Goal: Task Accomplishment & Management: Manage account settings

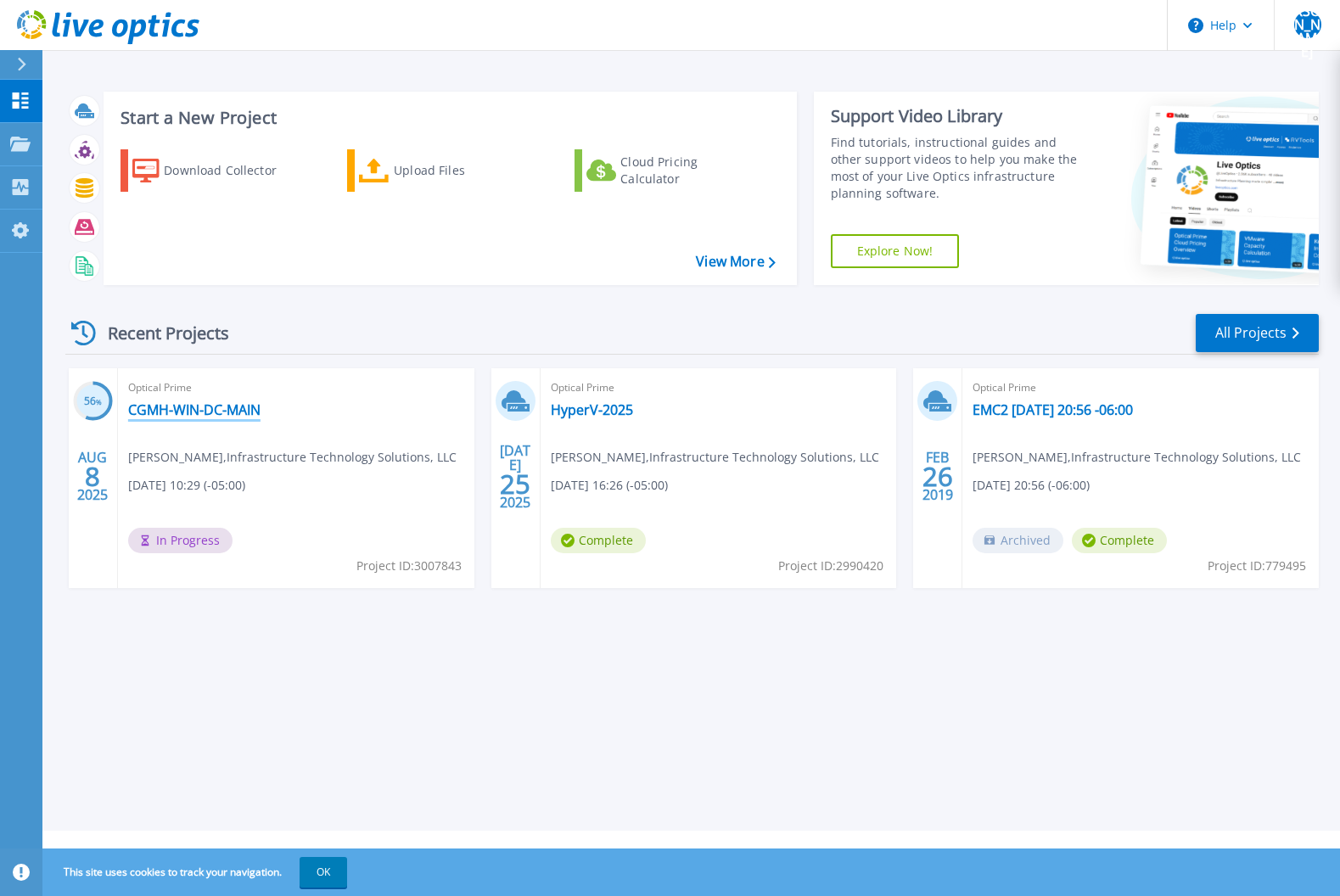
click at [186, 408] on link "CGMH-WIN-DC-MAIN" at bounding box center [194, 410] width 132 height 17
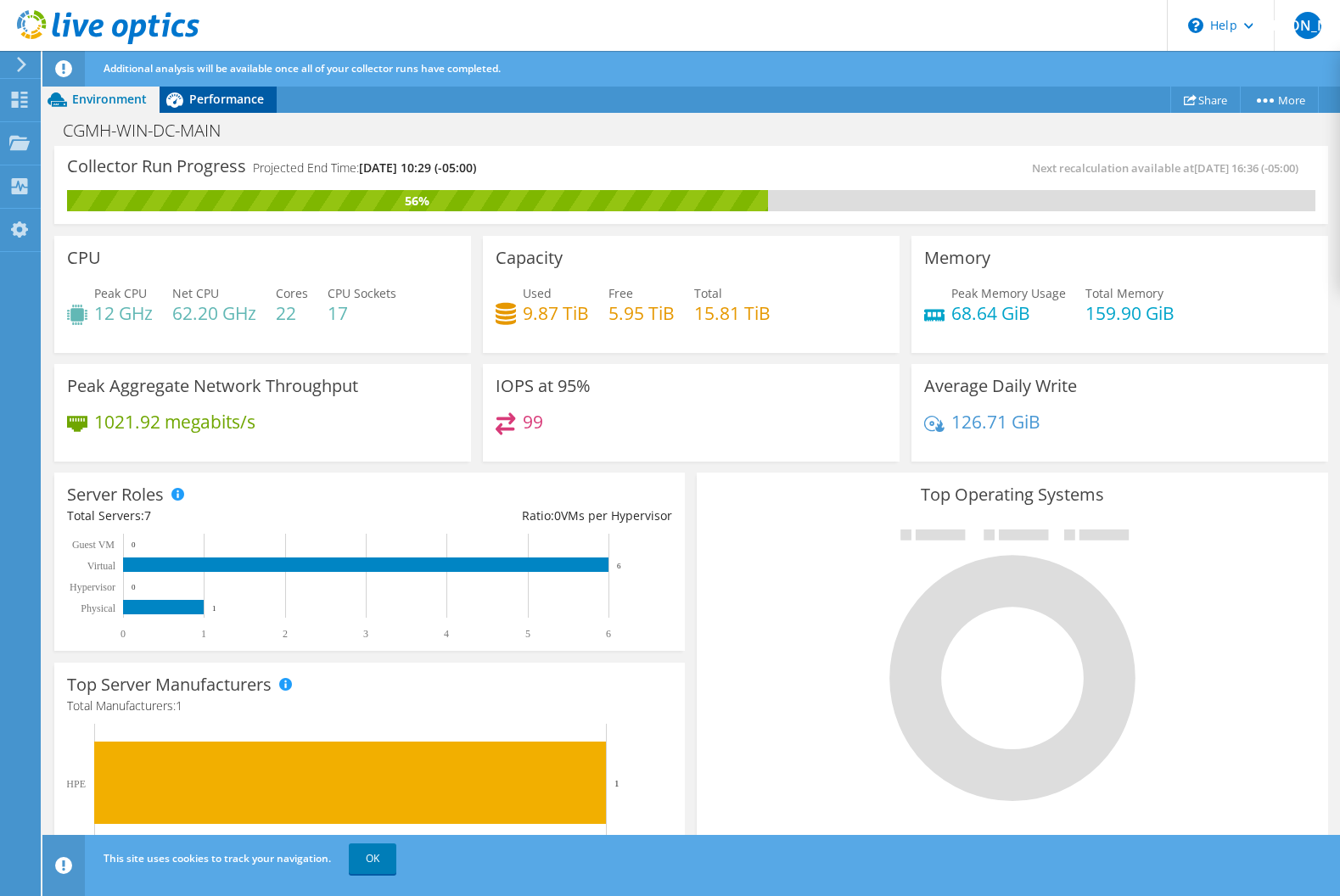
click at [235, 103] on span "Performance" at bounding box center [227, 98] width 75 height 16
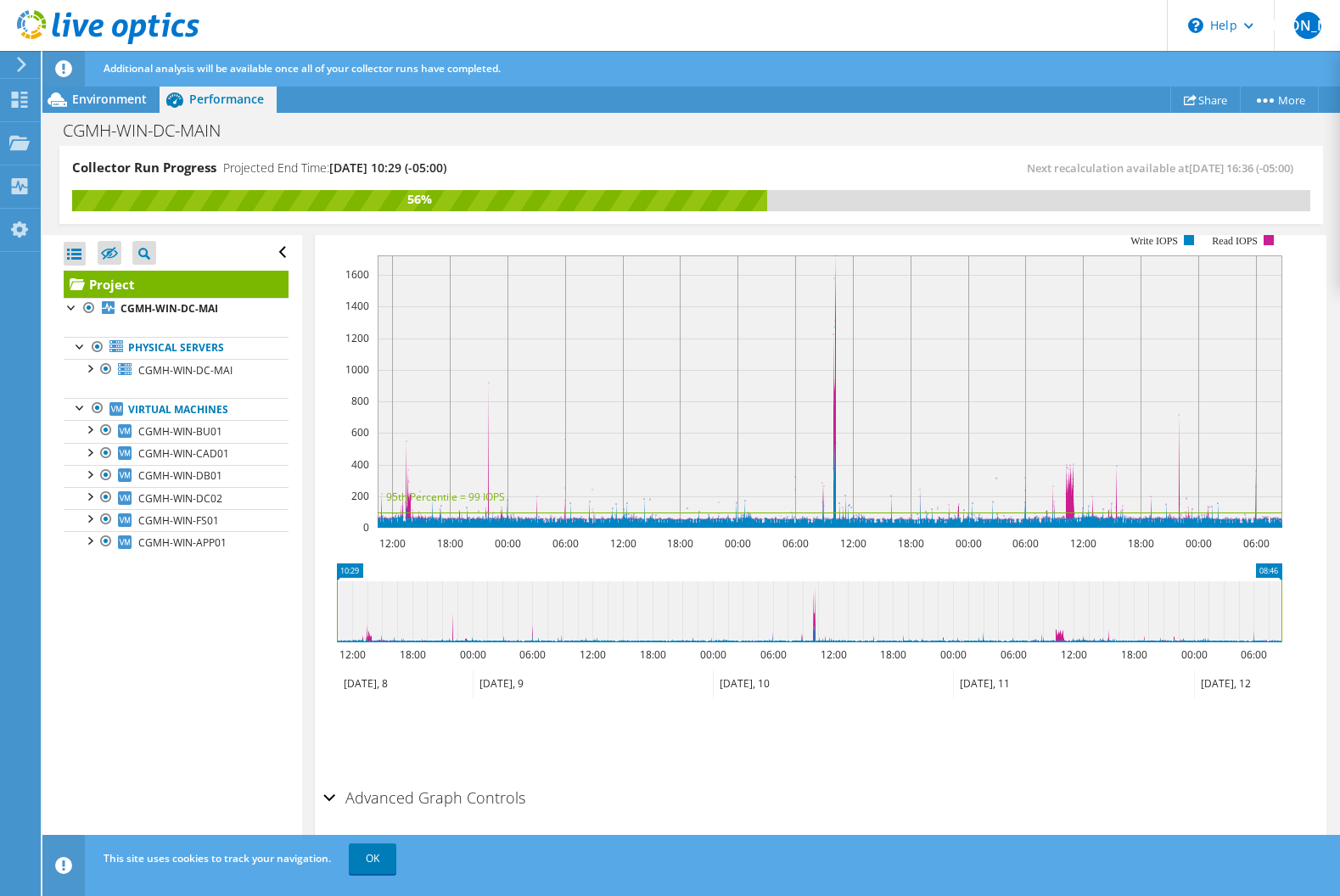
scroll to position [404, 0]
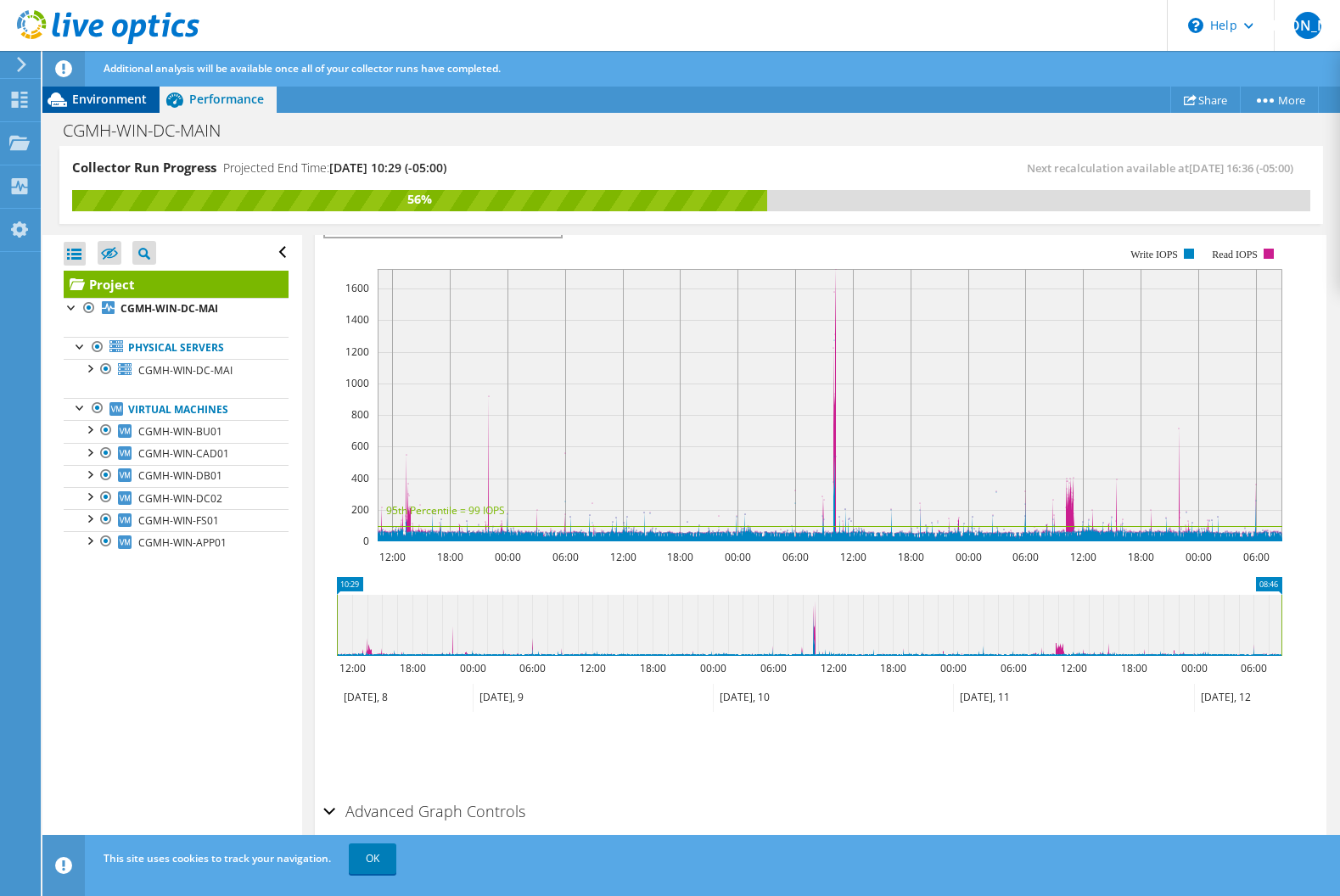
click at [115, 100] on span "Environment" at bounding box center [109, 98] width 75 height 16
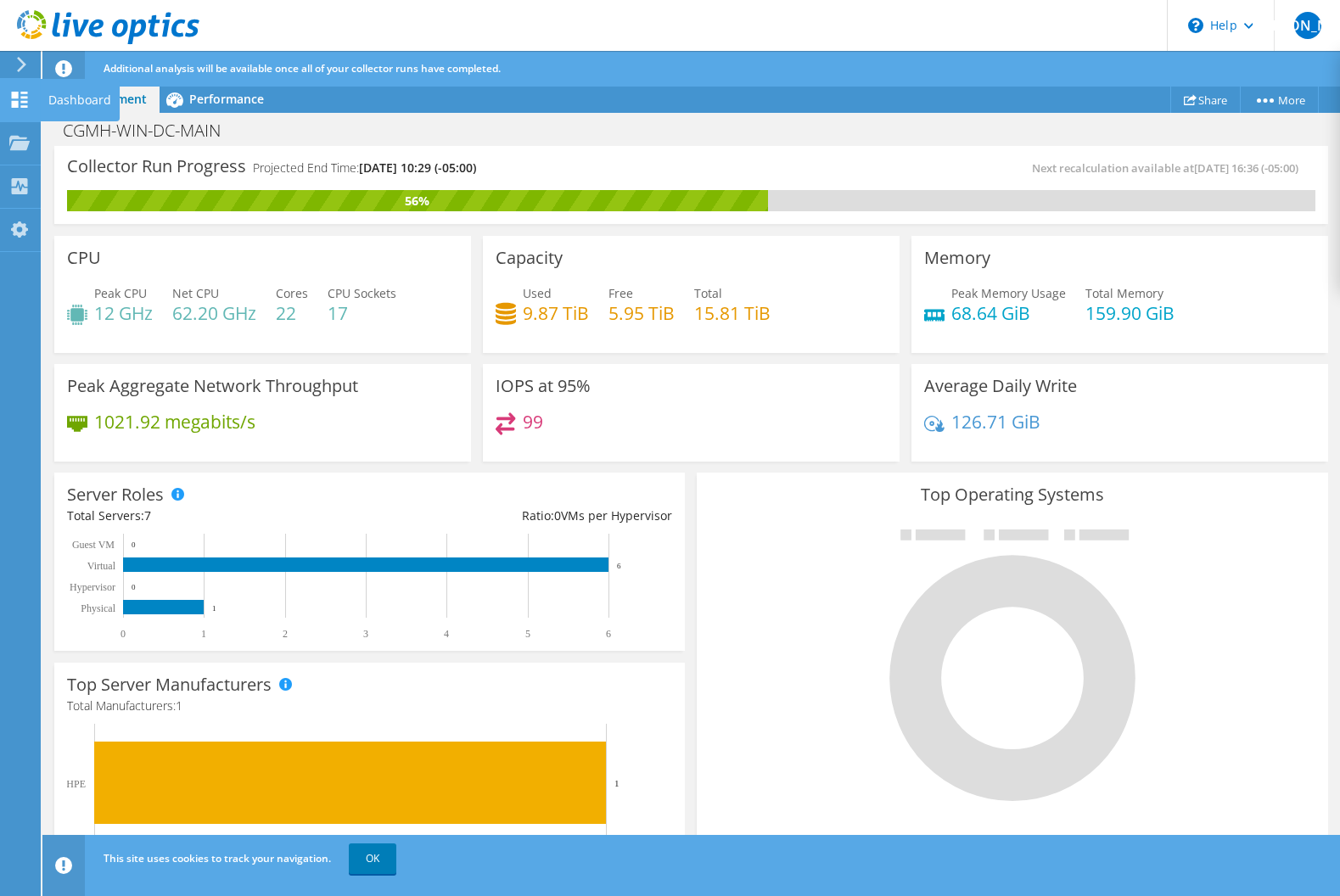
click at [62, 98] on div "Dashboard" at bounding box center [79, 100] width 79 height 42
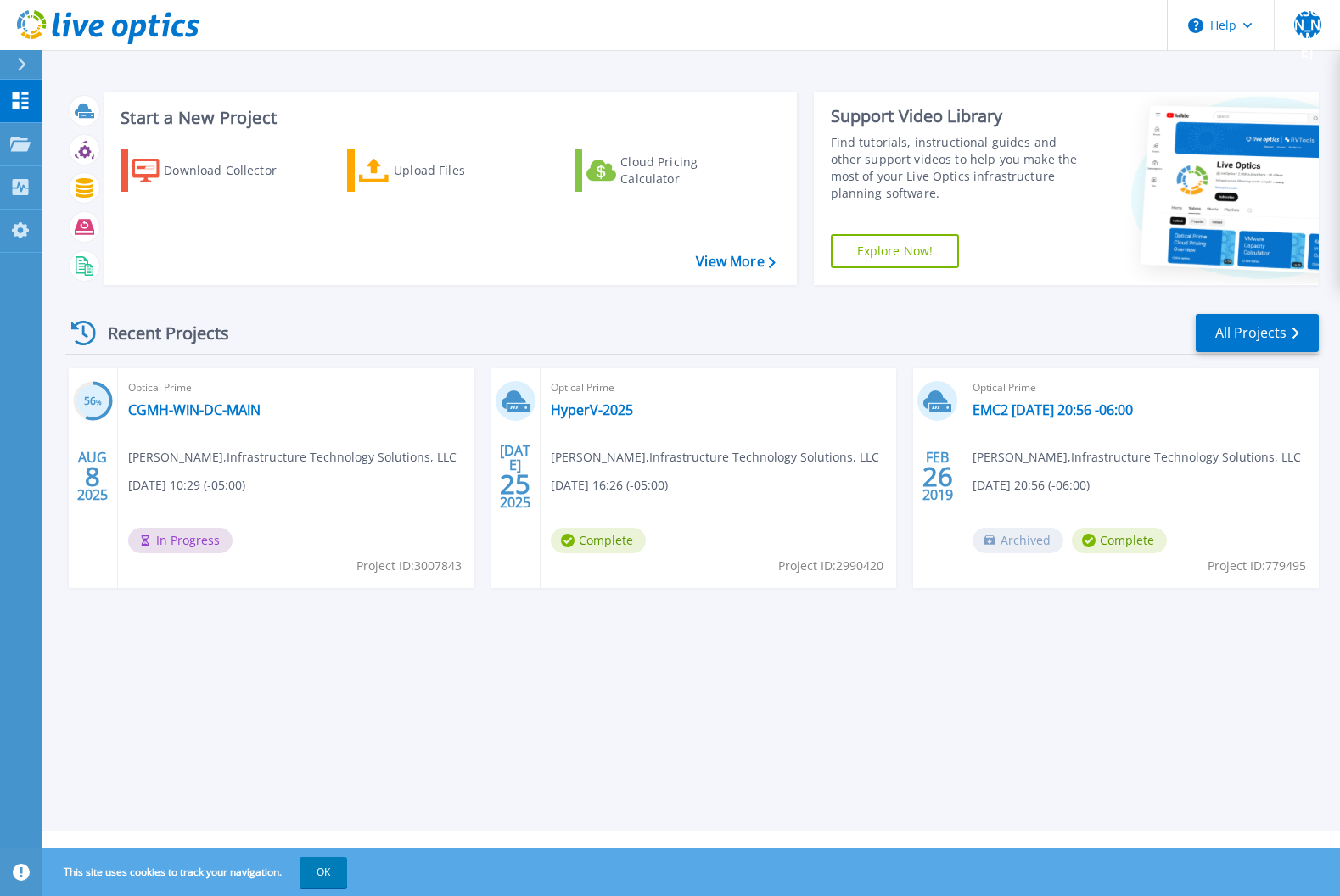
click at [464, 387] on span "Optical Prime" at bounding box center [296, 388] width 336 height 19
click at [1263, 322] on link "All Projects" at bounding box center [1257, 333] width 123 height 38
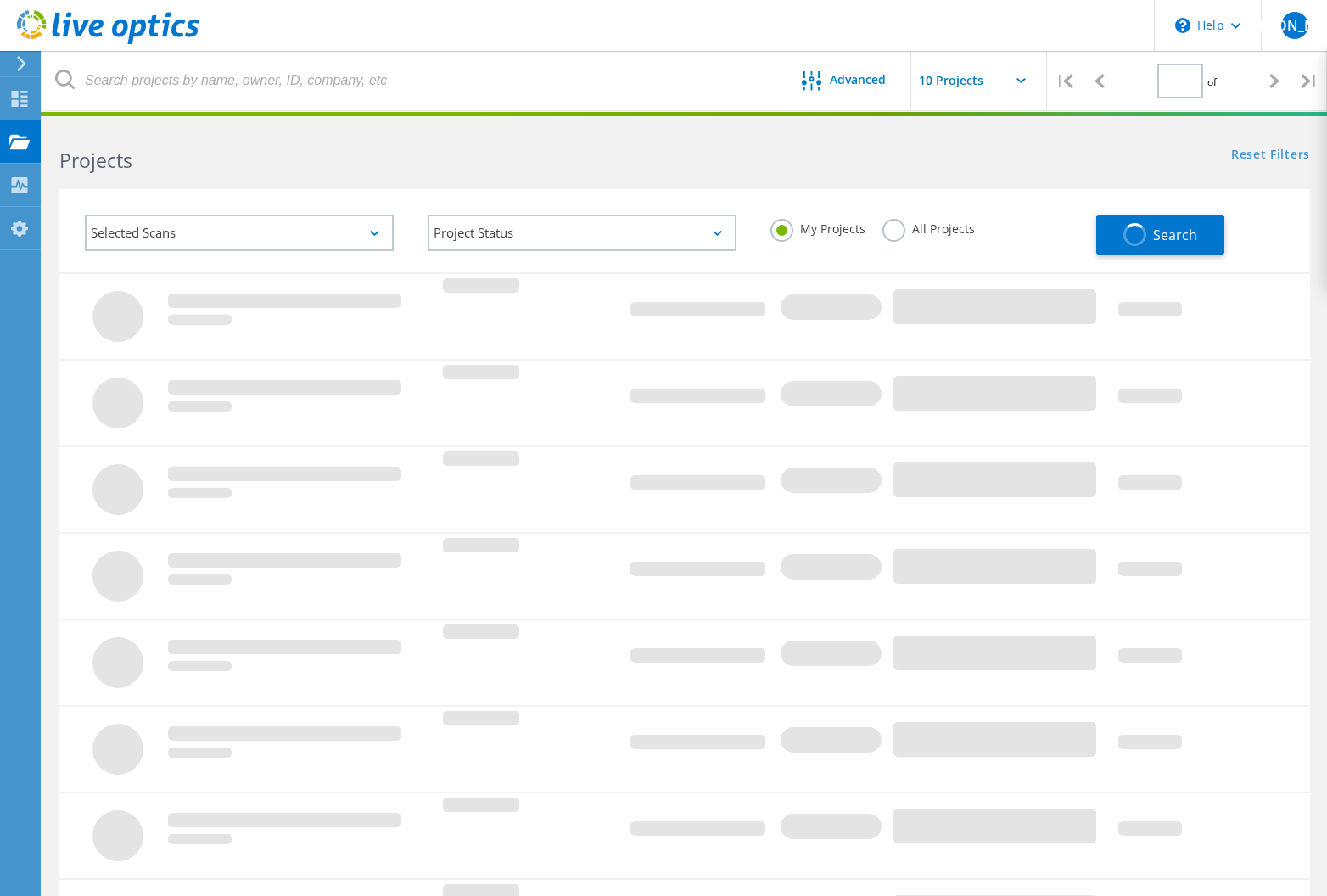
type input "1"
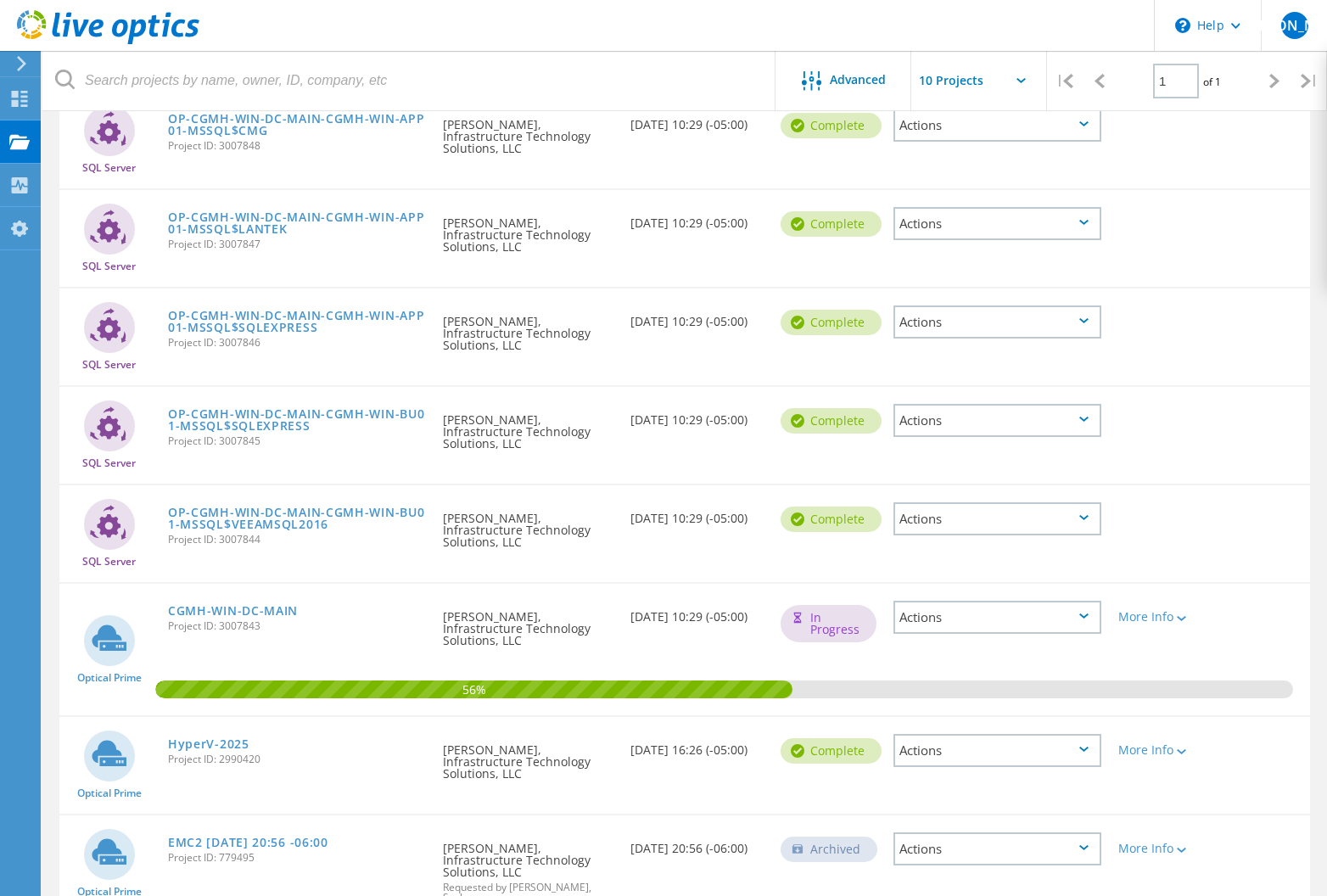
scroll to position [225, 0]
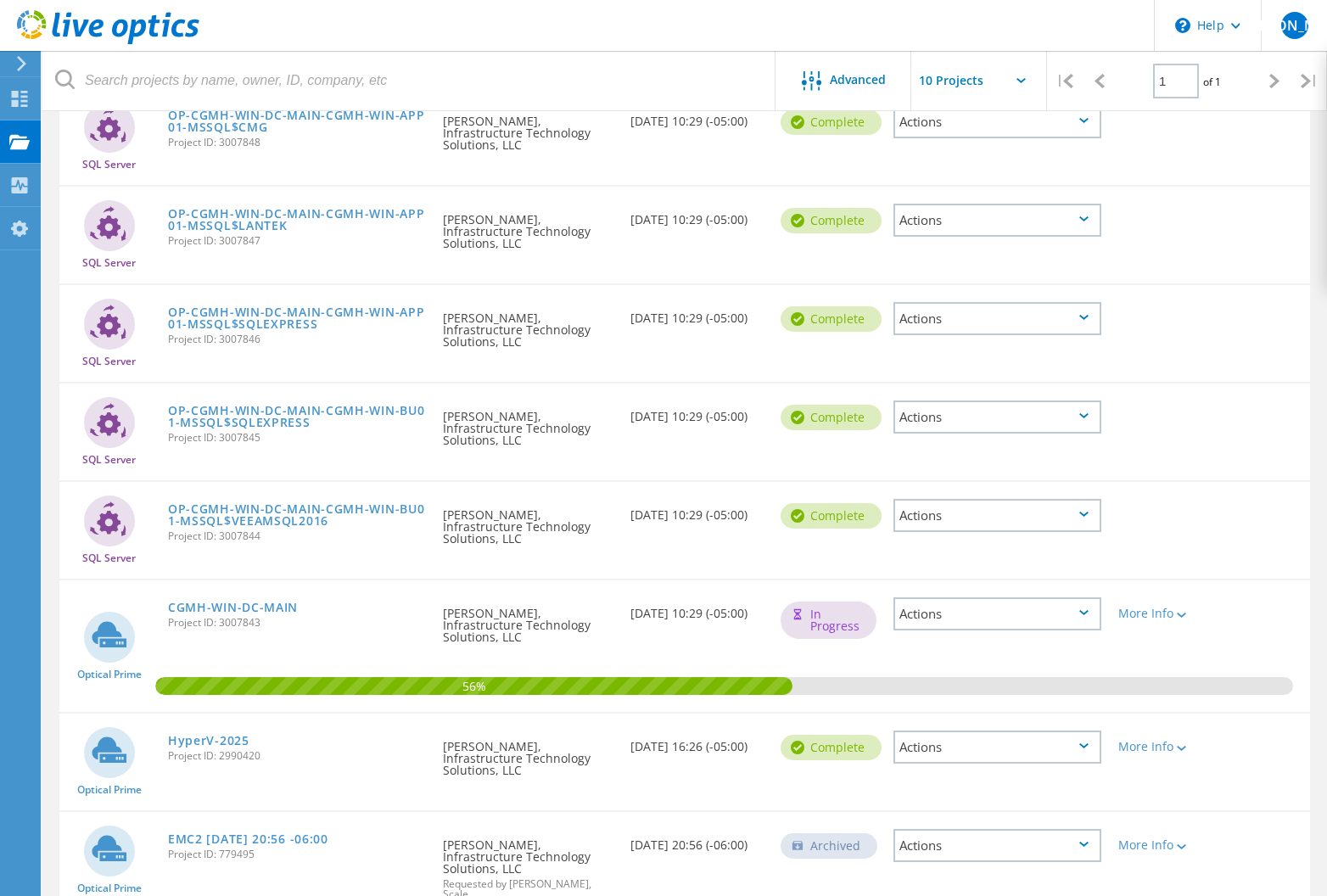
click at [1069, 731] on div "Actions" at bounding box center [997, 747] width 208 height 33
click at [1028, 829] on div "Actions" at bounding box center [997, 845] width 208 height 33
click at [978, 859] on div "Delete" at bounding box center [998, 872] width 205 height 27
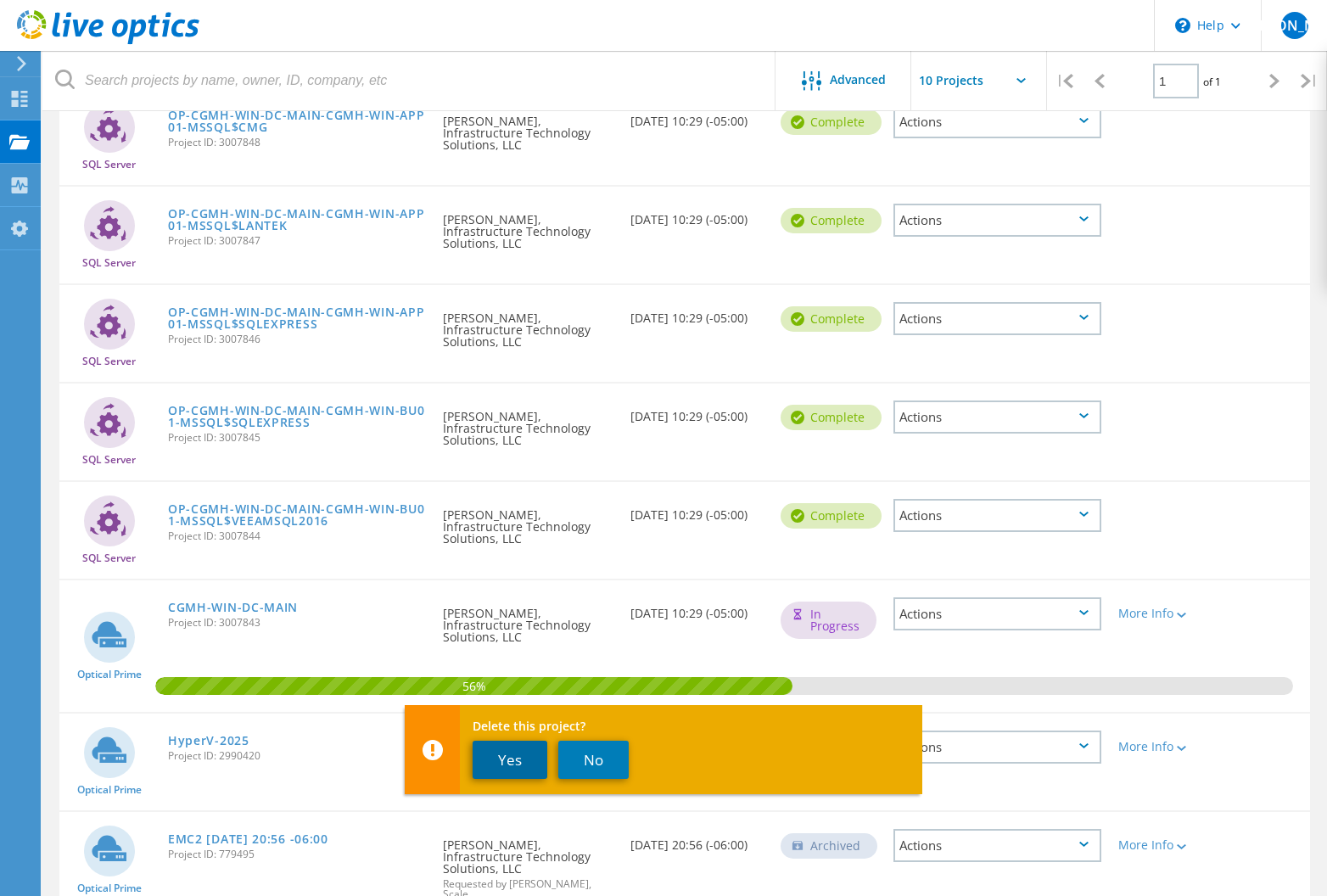
click at [508, 754] on button "Yes" at bounding box center [510, 759] width 75 height 38
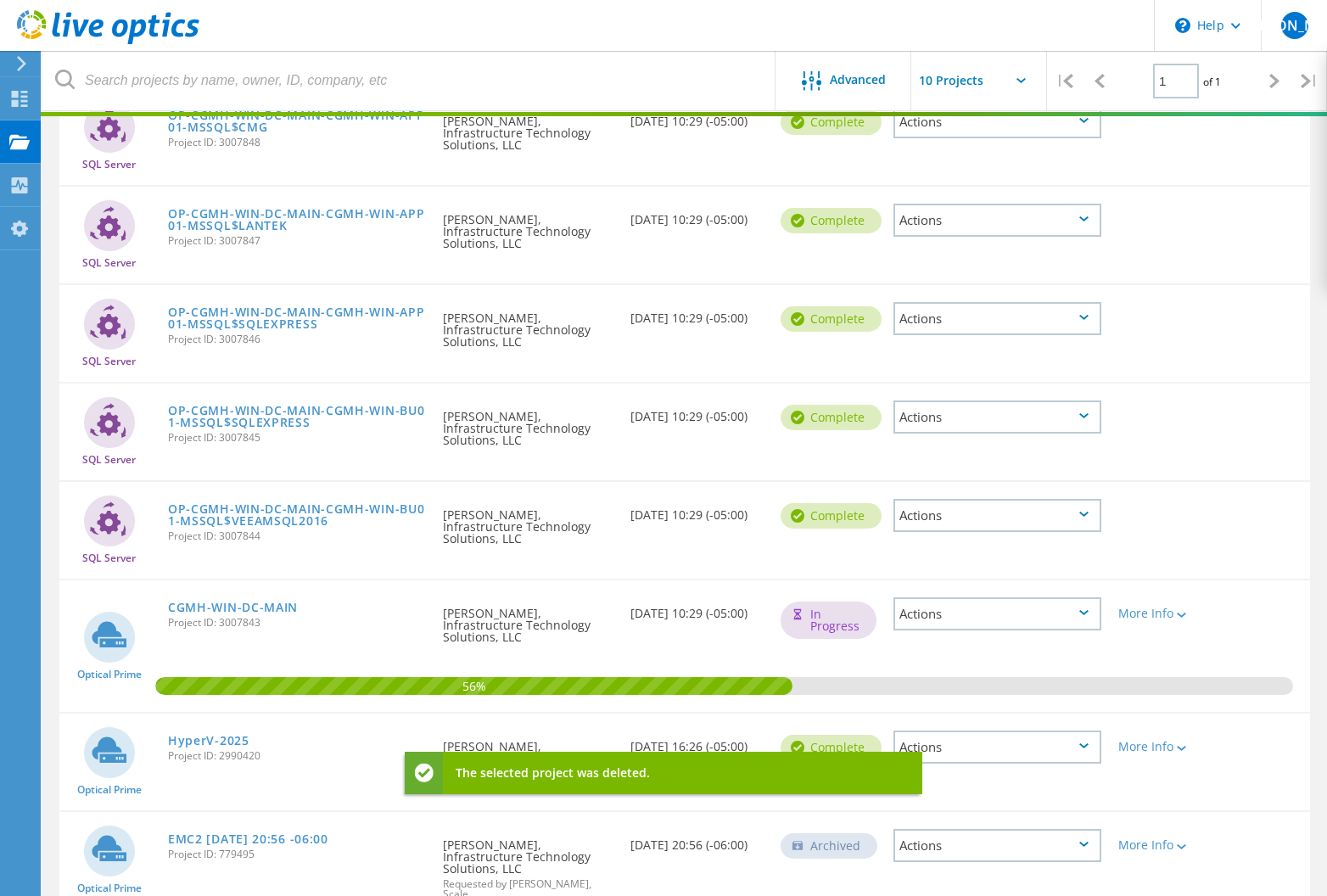
scroll to position [124, 0]
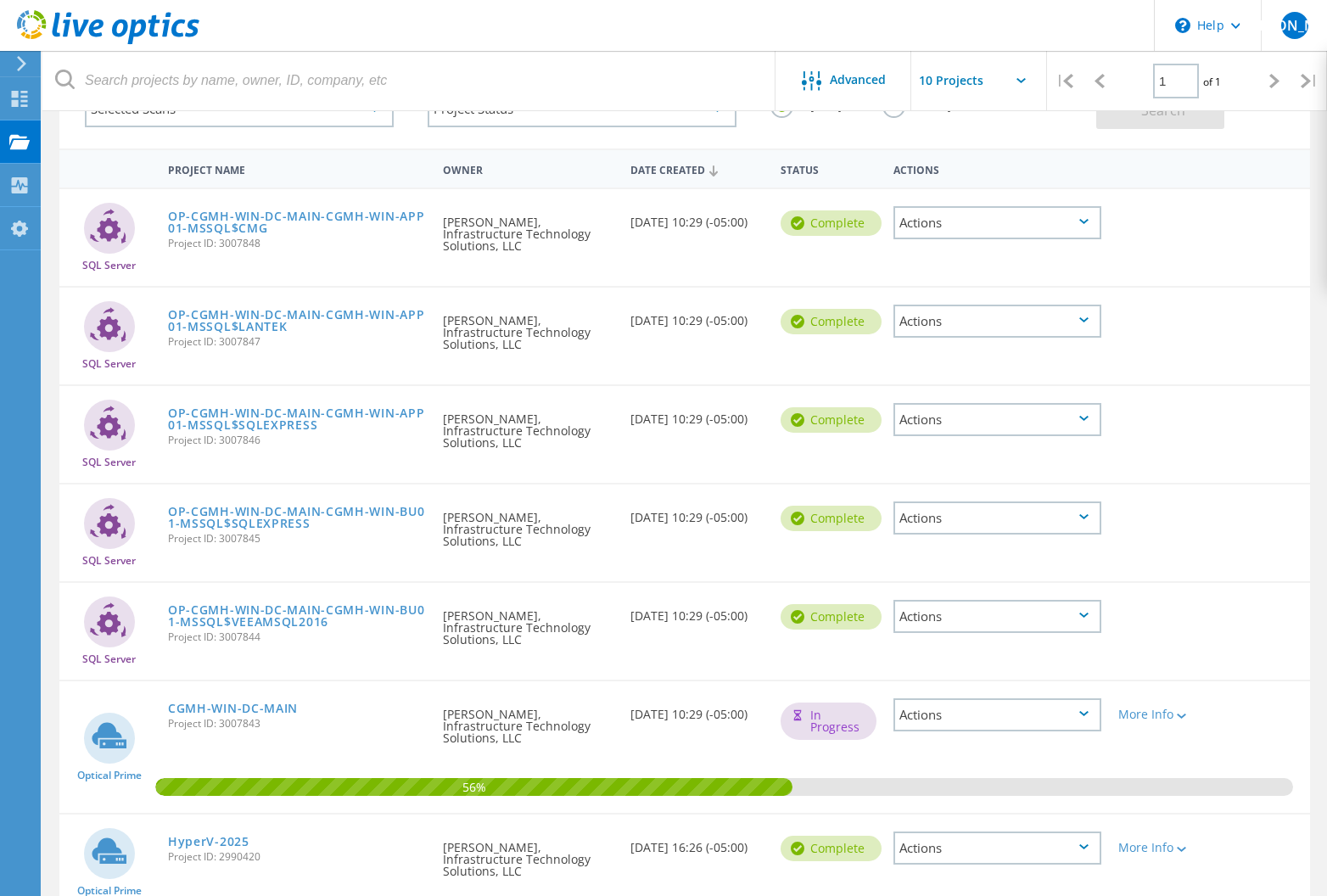
click at [991, 831] on div "Actions" at bounding box center [997, 847] width 208 height 33
click at [960, 822] on div "Project Details" at bounding box center [998, 836] width 205 height 27
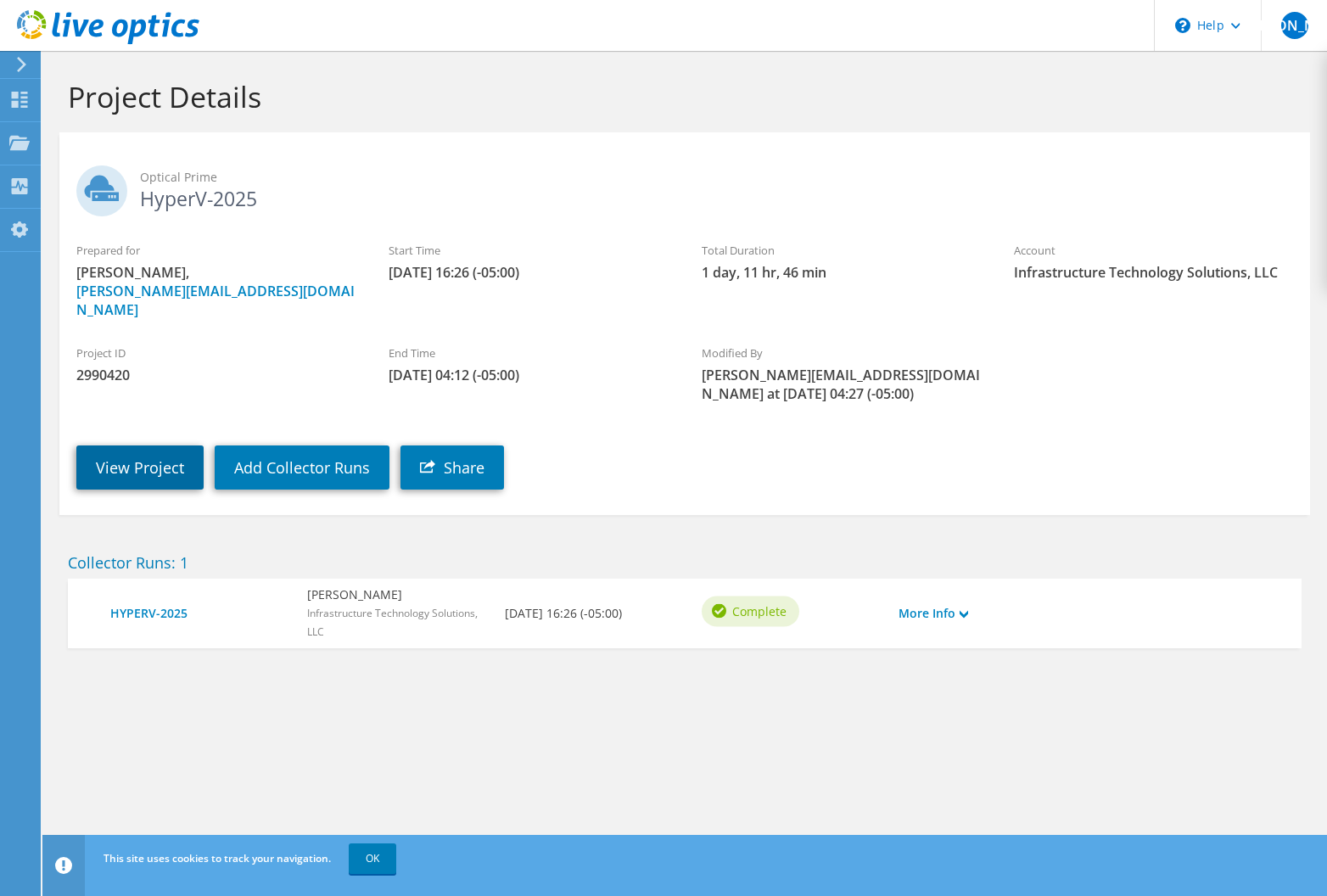
click at [127, 446] on link "View Project" at bounding box center [140, 468] width 127 height 44
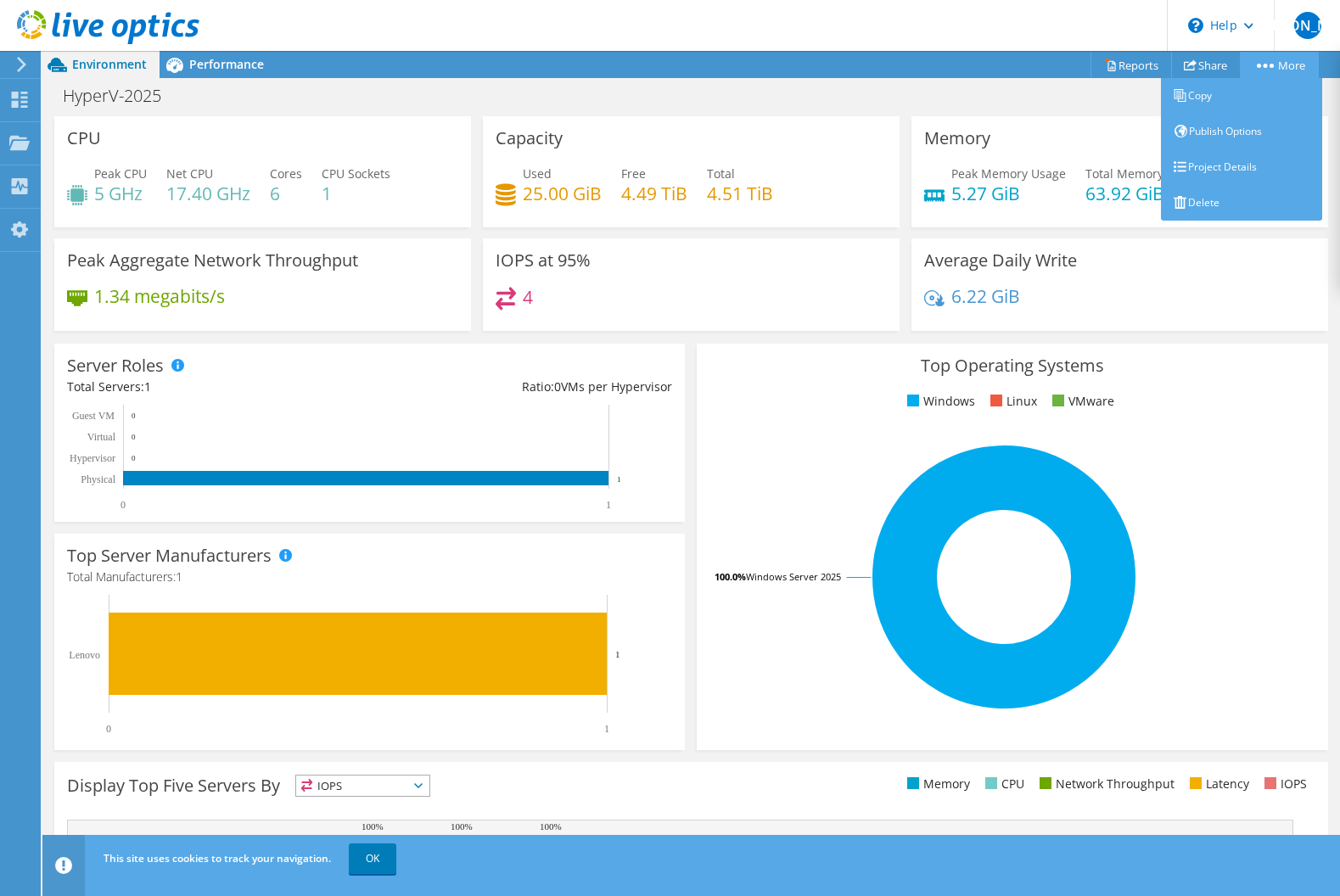
click at [1259, 65] on icon at bounding box center [1265, 66] width 17 height 4
click at [1204, 166] on link "Project Details" at bounding box center [1241, 166] width 162 height 35
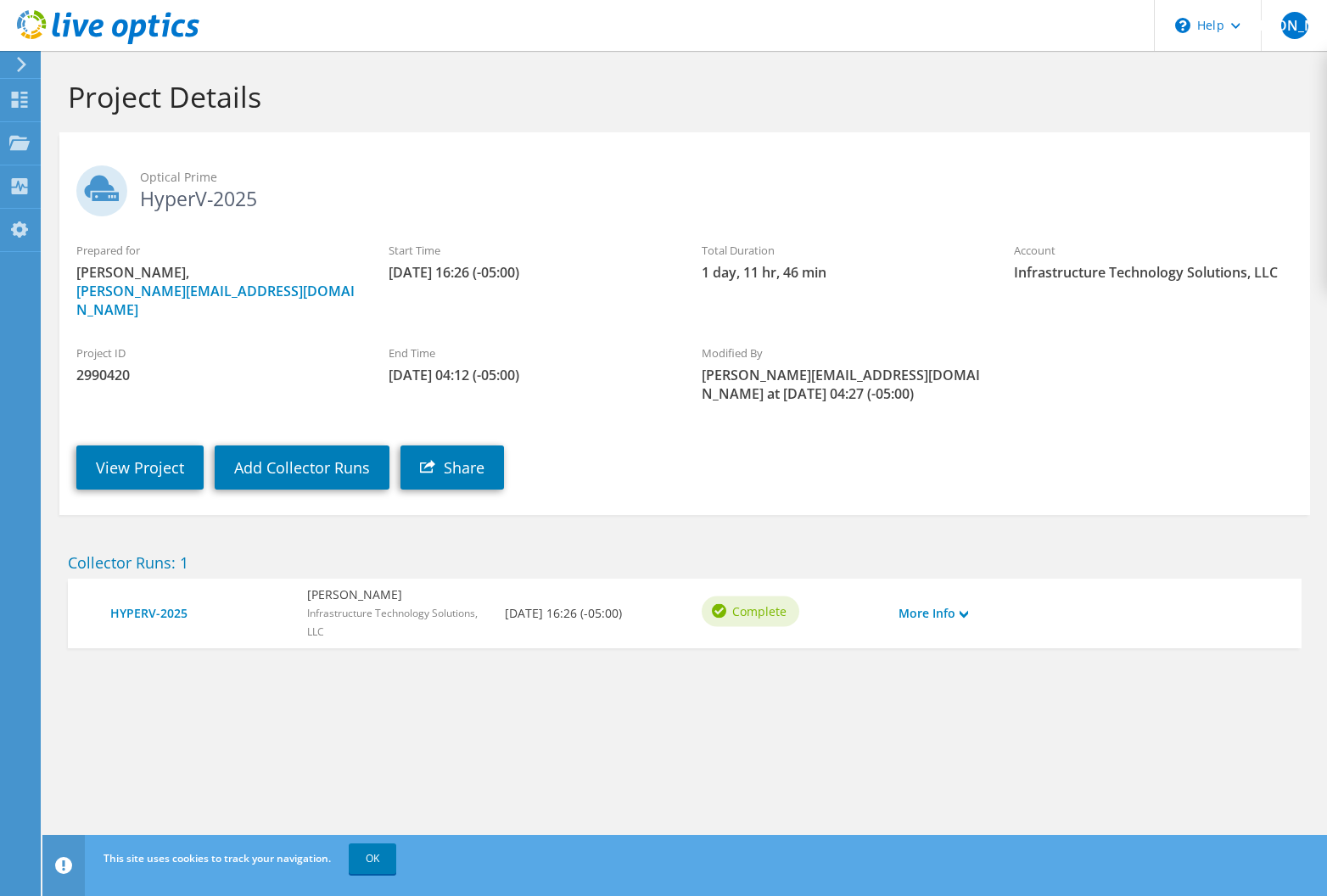
click at [975, 599] on div "More Info" at bounding box center [940, 613] width 99 height 35
click at [965, 610] on icon at bounding box center [963, 614] width 9 height 9
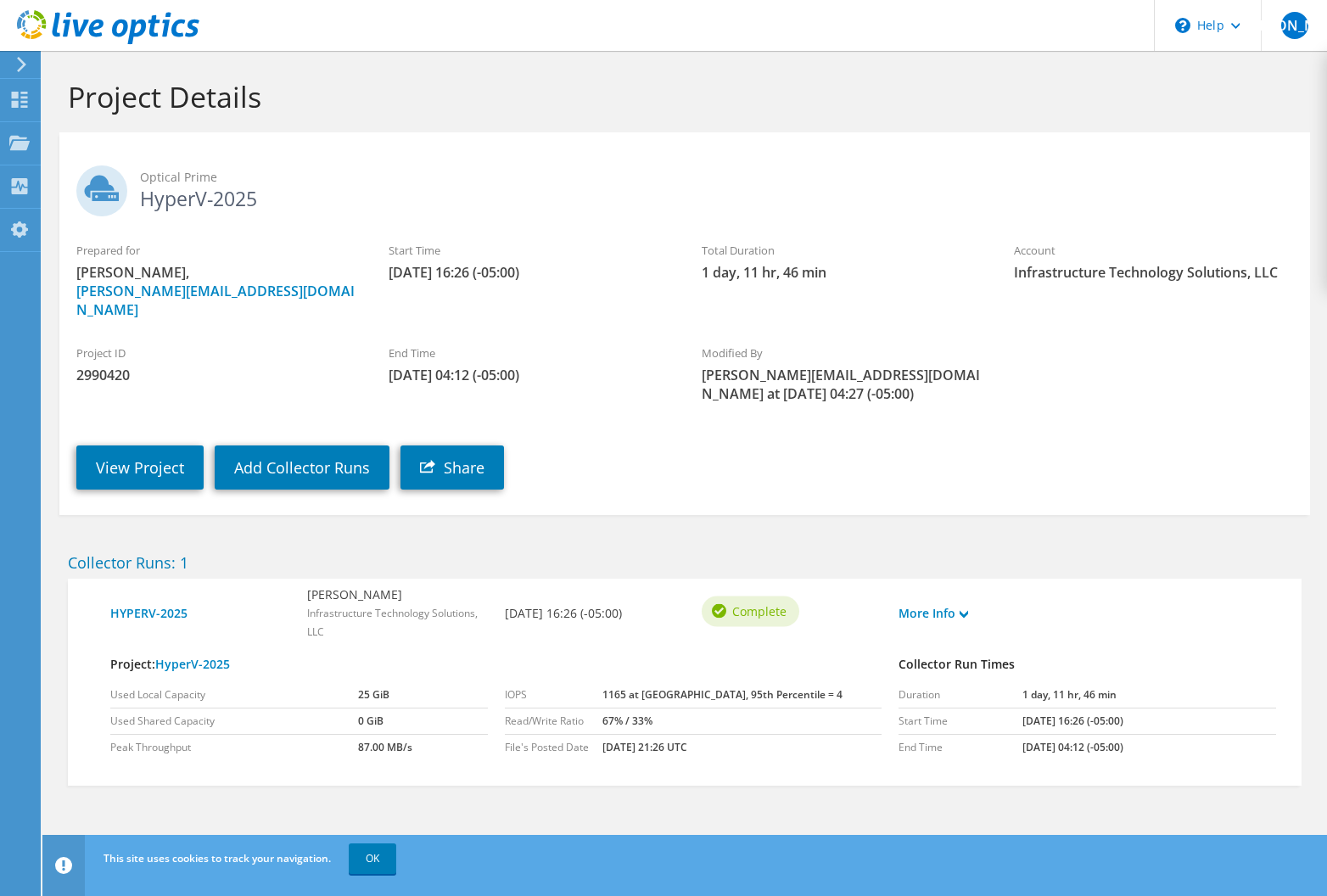
click at [1152, 447] on div "View Project Add Collector Runs Share" at bounding box center [701, 454] width 1285 height 86
click at [90, 102] on div "Dashboard" at bounding box center [79, 100] width 79 height 42
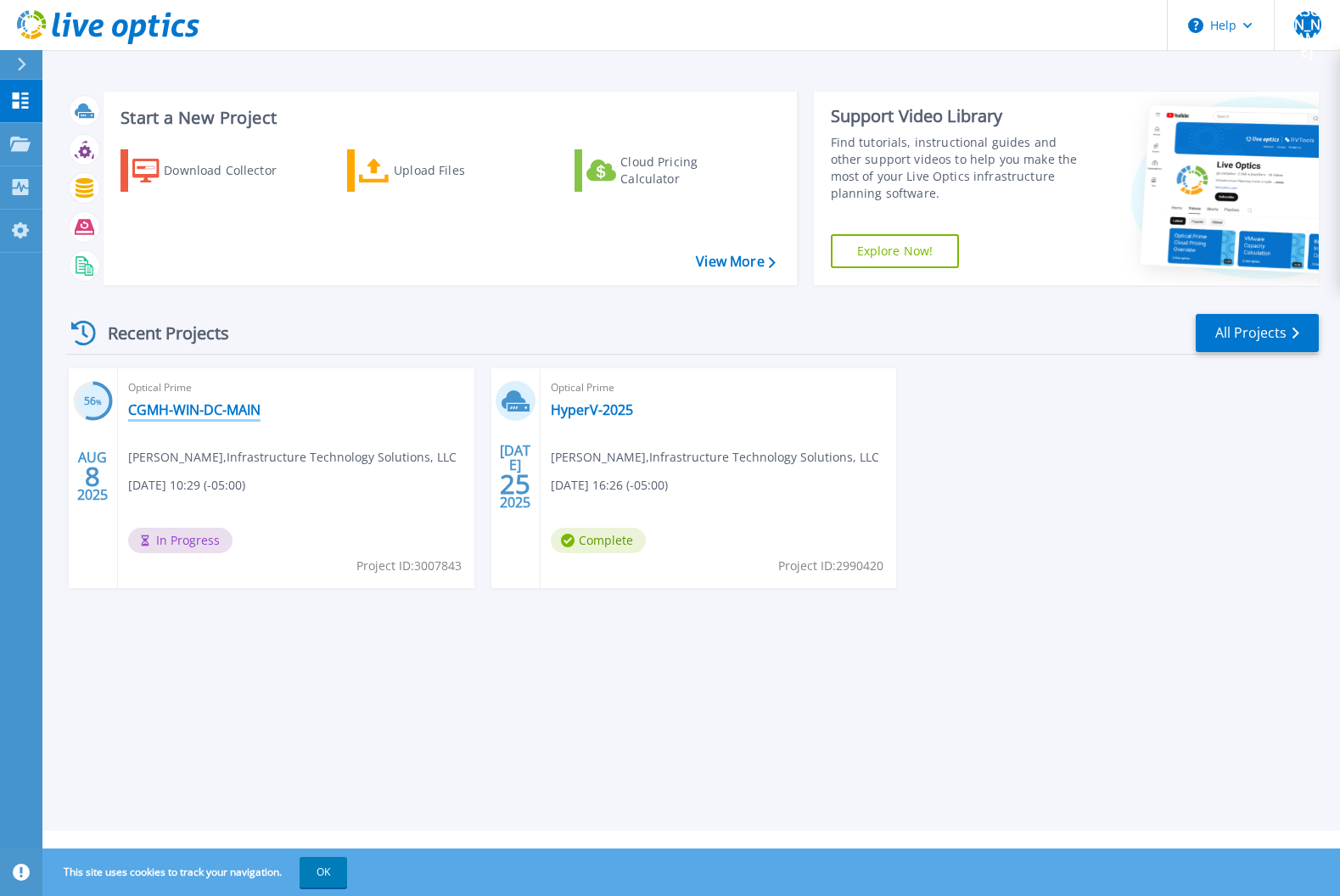
click at [222, 407] on link "CGMH-WIN-DC-MAIN" at bounding box center [194, 410] width 132 height 17
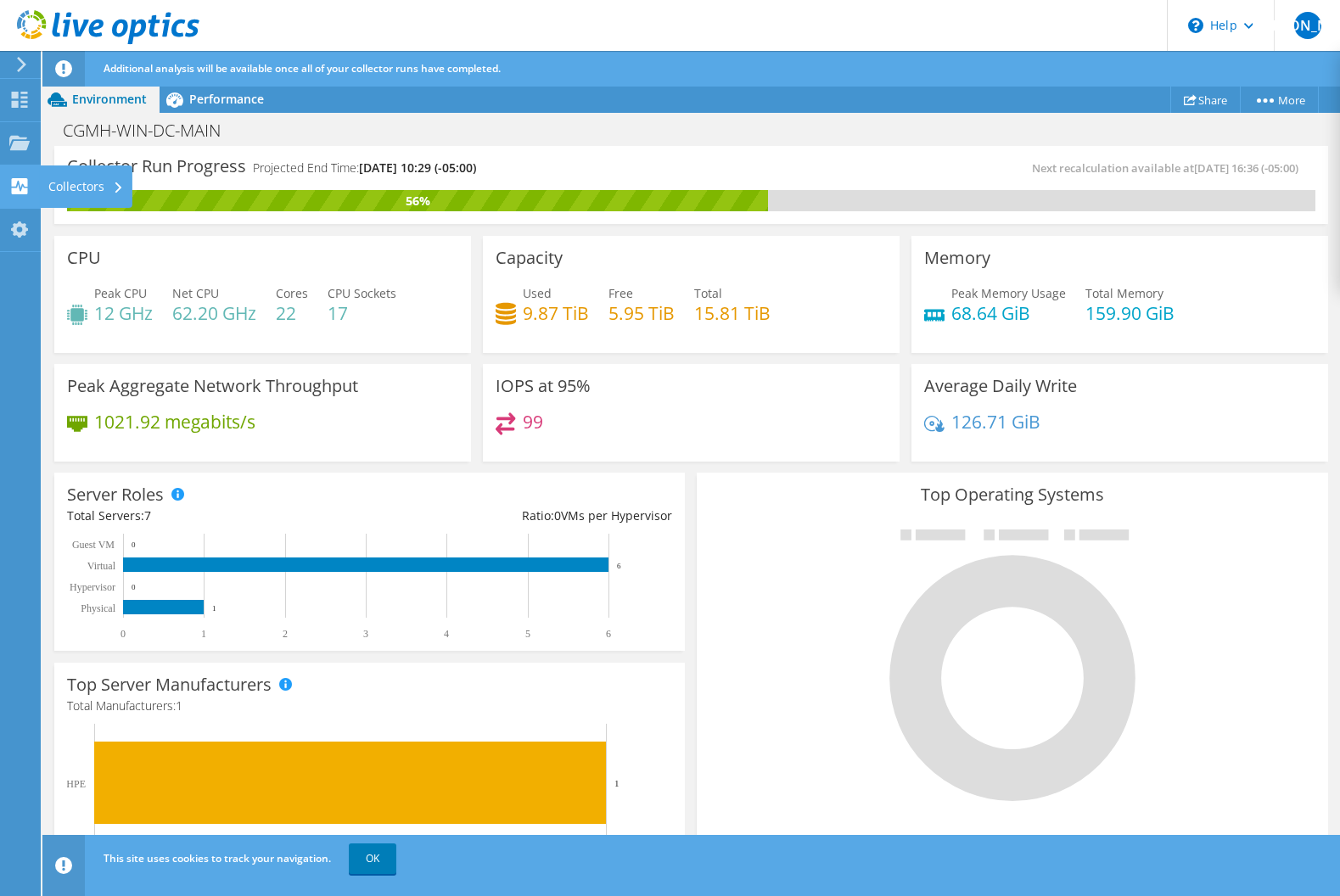
click at [87, 183] on div "Collectors" at bounding box center [86, 186] width 93 height 42
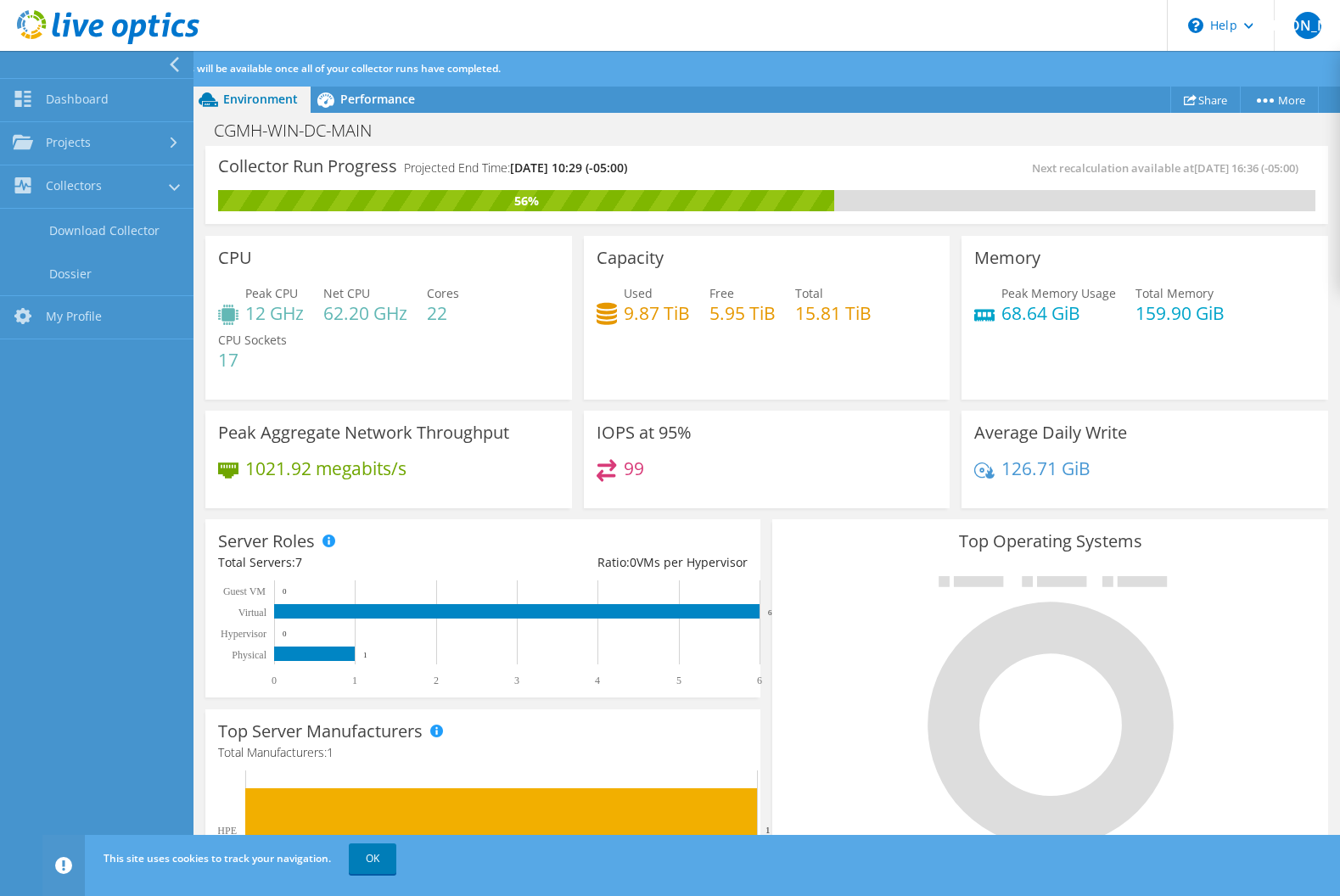
click at [402, 382] on div "Peak CPU 12 GHz Net CPU 62.20 GHz Cores 22 CPU Sockets 17" at bounding box center [388, 335] width 341 height 101
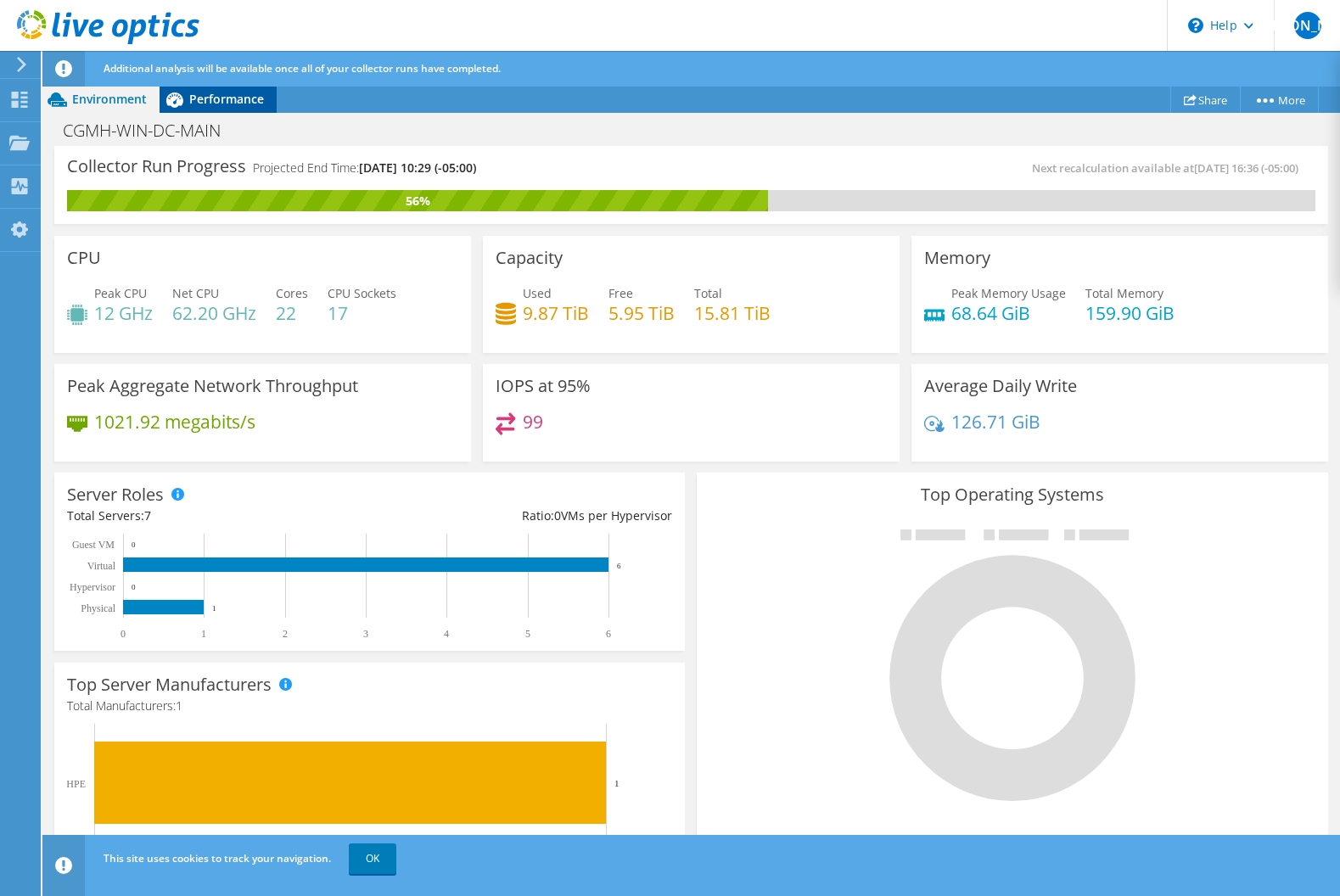
click at [222, 98] on span "Performance" at bounding box center [227, 98] width 75 height 16
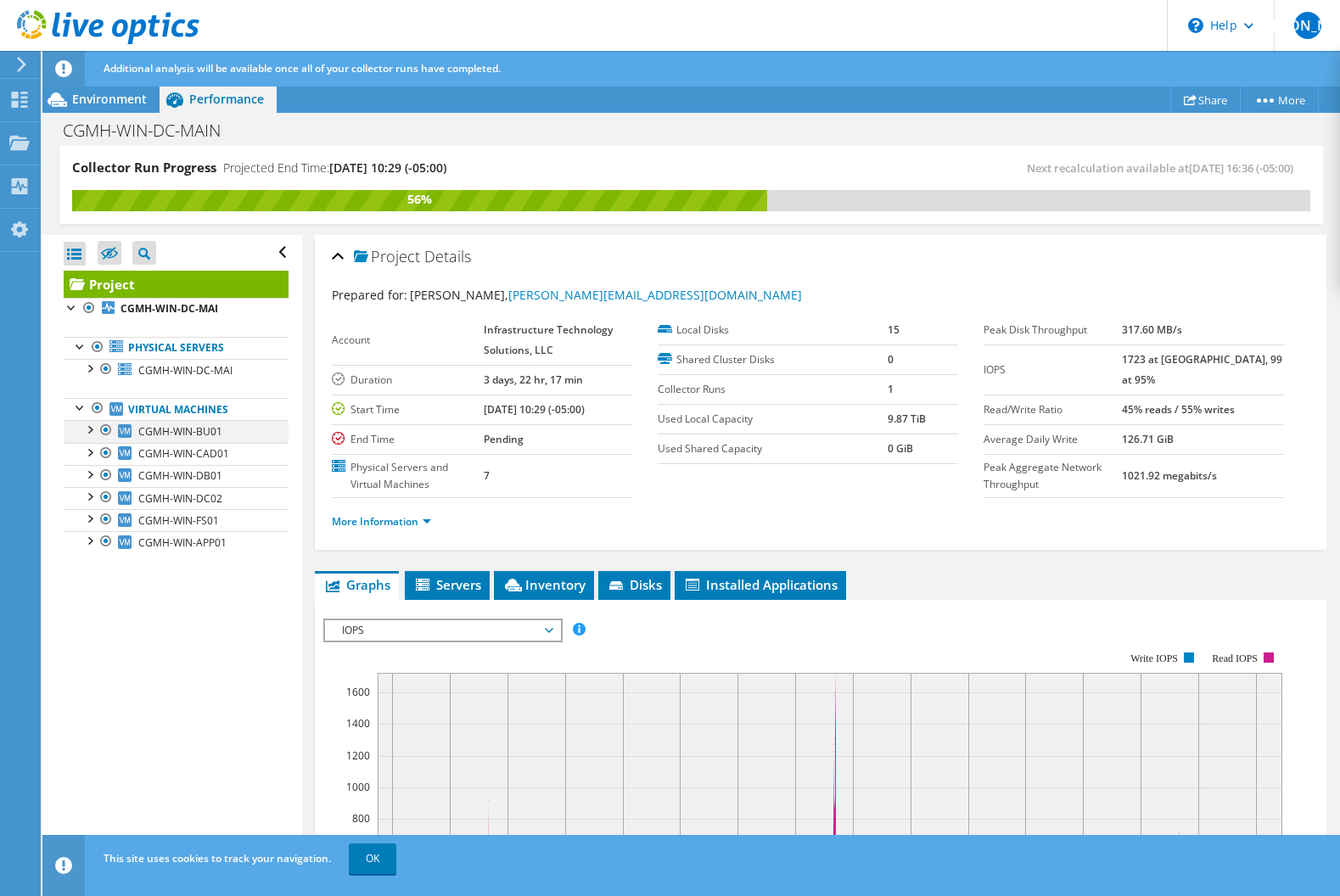
click at [87, 431] on div at bounding box center [89, 428] width 17 height 17
click at [86, 456] on div at bounding box center [89, 451] width 17 height 17
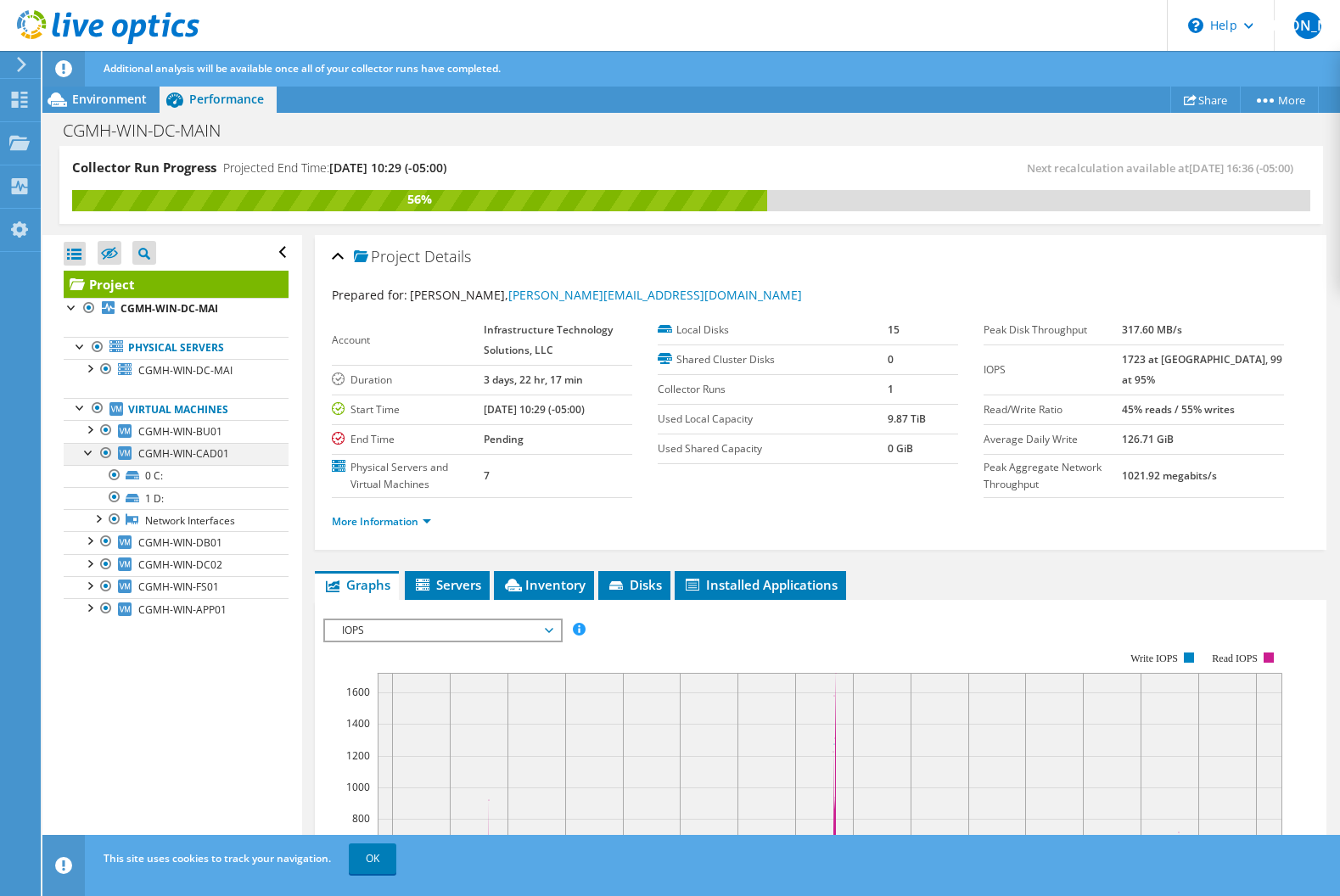
click at [86, 456] on div at bounding box center [89, 451] width 17 height 17
